Goal: Use online tool/utility: Use online tool/utility

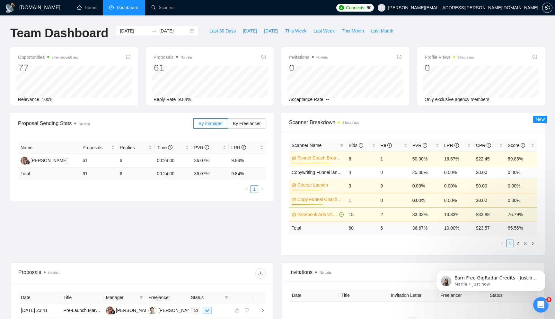
click at [153, 19] on div "[DOMAIN_NAME] Home Dashboard Scanner Connects: 60 [PERSON_NAME][EMAIL_ADDRESS][…" at bounding box center [277, 258] width 555 height 516
click at [160, 10] on link "Scanner" at bounding box center [163, 7] width 24 height 5
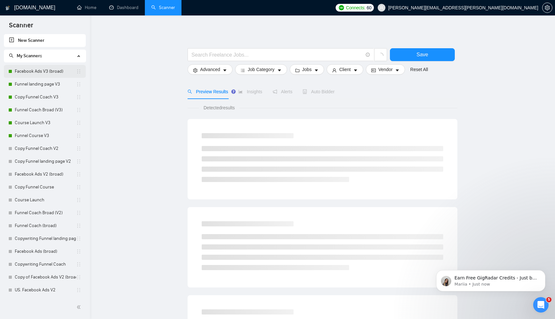
click at [52, 74] on link "Facebook Ads V3 (broad)" at bounding box center [45, 71] width 61 height 13
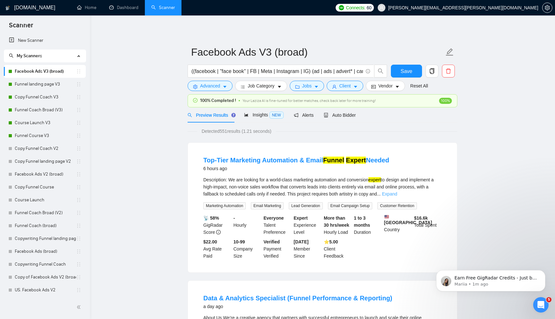
click at [397, 193] on link "Expand" at bounding box center [389, 193] width 15 height 5
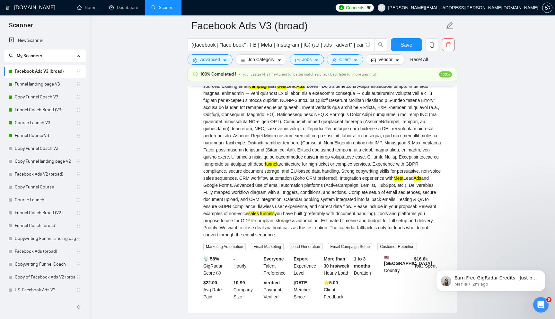
scroll to position [150, 0]
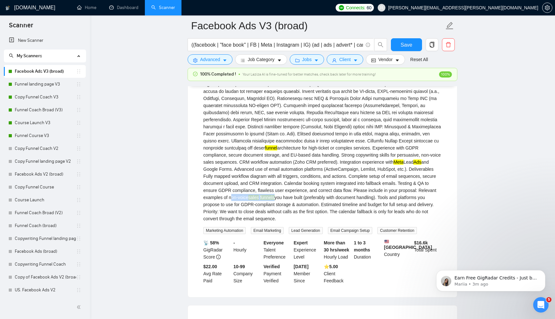
drag, startPoint x: 284, startPoint y: 206, endPoint x: 332, endPoint y: 205, distance: 48.2
click at [332, 205] on div "Description: We are looking for a world-class marketing automation and conversi…" at bounding box center [322, 126] width 238 height 191
copy div "non-voice sales funnels"
click at [219, 60] on span "Advanced" at bounding box center [210, 59] width 20 height 7
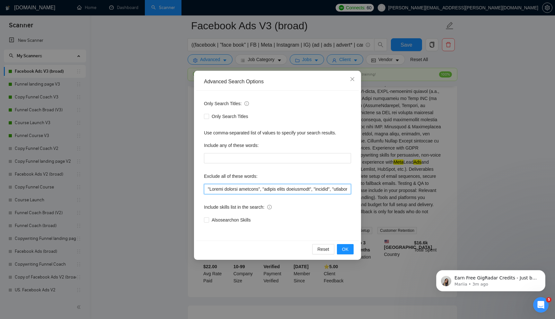
click at [219, 188] on input "text" at bounding box center [277, 189] width 147 height 10
paste input "non-voice sales funnels"
click at [344, 246] on span "OK" at bounding box center [345, 248] width 6 height 7
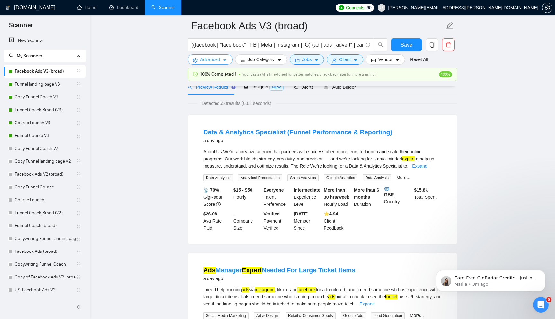
scroll to position [32, 0]
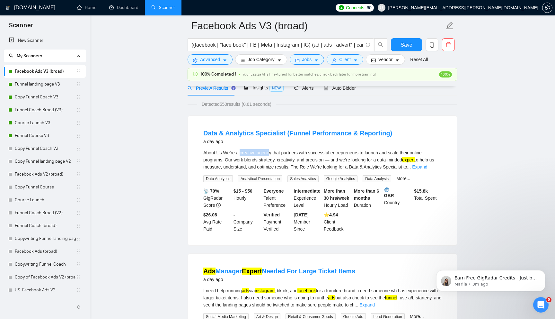
drag, startPoint x: 241, startPoint y: 154, endPoint x: 271, endPoint y: 153, distance: 30.5
click at [271, 153] on div "About Us We’re a creative agency that partners with successful entrepreneurs to…" at bounding box center [322, 159] width 238 height 21
drag, startPoint x: 224, startPoint y: 151, endPoint x: 273, endPoint y: 153, distance: 49.2
click at [273, 153] on div "About Us We’re a creative agency that partners with successful entrepreneurs to…" at bounding box center [322, 159] width 238 height 21
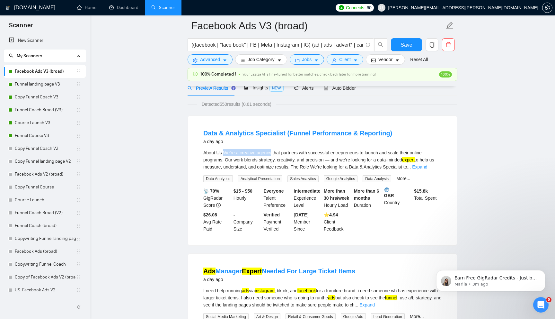
copy div "We’re a creative agency"
click at [220, 60] on span "Advanced" at bounding box center [210, 59] width 20 height 7
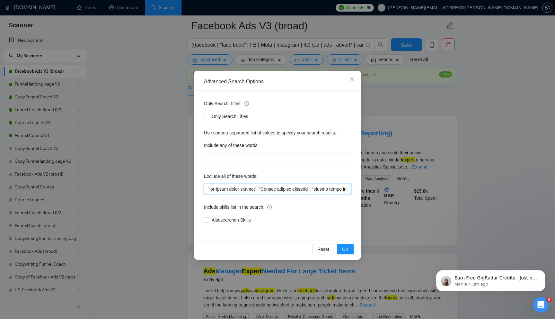
click at [216, 188] on input "text" at bounding box center [277, 189] width 147 height 10
paste input "We’re a creative agency"
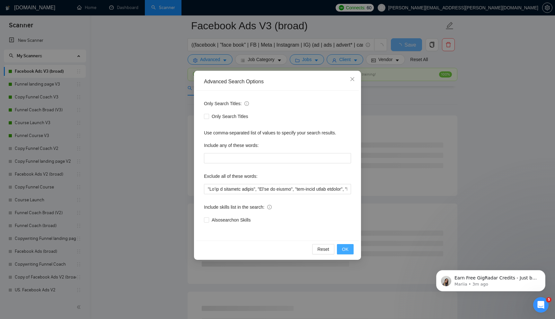
click at [347, 247] on span "OK" at bounding box center [345, 248] width 6 height 7
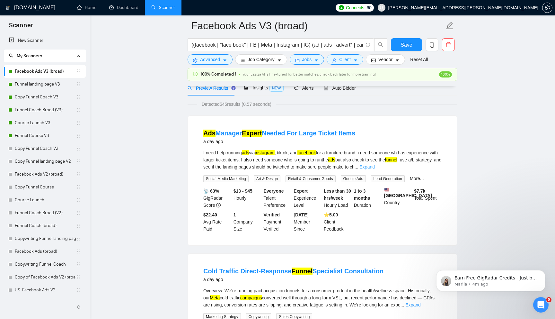
click at [375, 167] on link "Expand" at bounding box center [367, 166] width 15 height 5
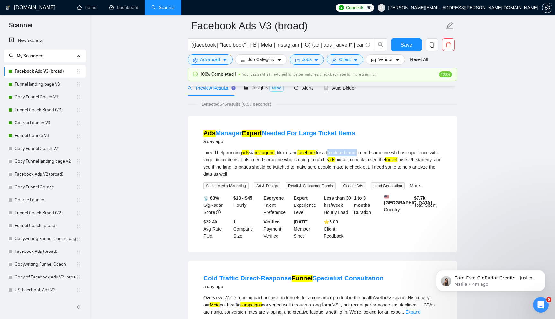
drag, startPoint x: 338, startPoint y: 153, endPoint x: 368, endPoint y: 154, distance: 30.2
click at [368, 154] on div "I need help running ads via instagram , tiktok, and facebook for a furniture br…" at bounding box center [322, 163] width 238 height 28
copy div "furniture brand"
click at [218, 63] on span "Advanced" at bounding box center [210, 59] width 20 height 7
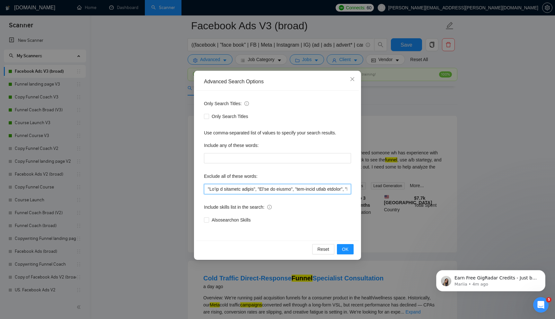
click at [227, 186] on input "text" at bounding box center [277, 189] width 147 height 10
paste input "furniture brand"
type input ""loremipsu dolor", "Si’am c adipisci elitse", "Do’ei te incidi", "utl-etdol mag…"
click at [341, 249] on button "OK" at bounding box center [345, 249] width 17 height 10
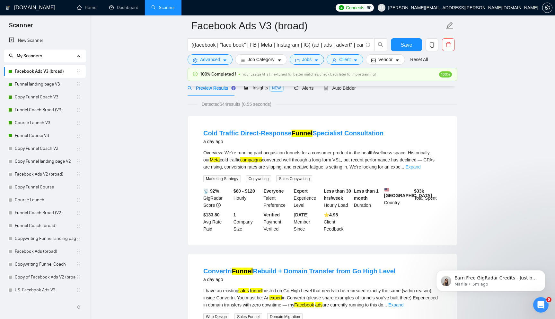
click at [420, 168] on link "Expand" at bounding box center [412, 166] width 15 height 5
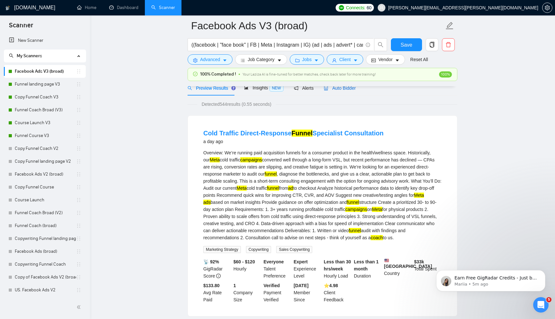
click at [343, 89] on span "Auto Bidder" at bounding box center [340, 87] width 32 height 5
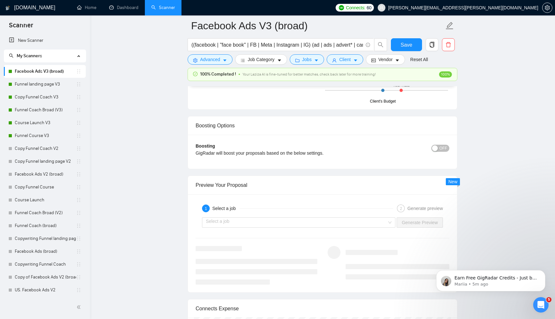
scroll to position [1127, 0]
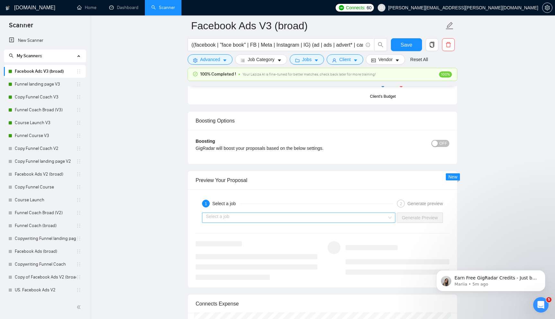
click at [311, 220] on input "search" at bounding box center [296, 218] width 181 height 10
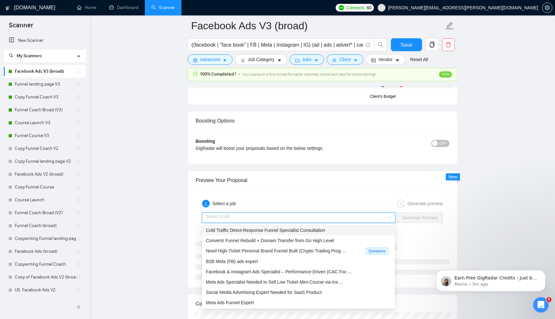
click at [301, 231] on span "Cold Traffic Direct-Response Funnel Specialist Consultation" at bounding box center [265, 229] width 119 height 5
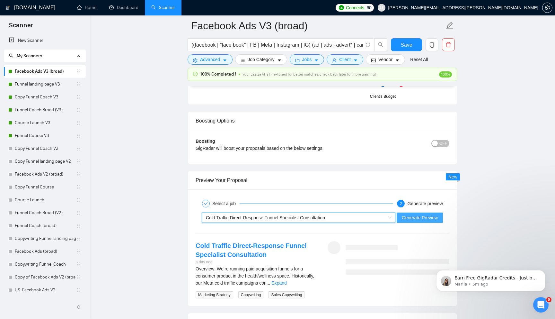
click at [403, 215] on span "Generate Preview" at bounding box center [420, 217] width 36 height 7
